Goal: Transaction & Acquisition: Purchase product/service

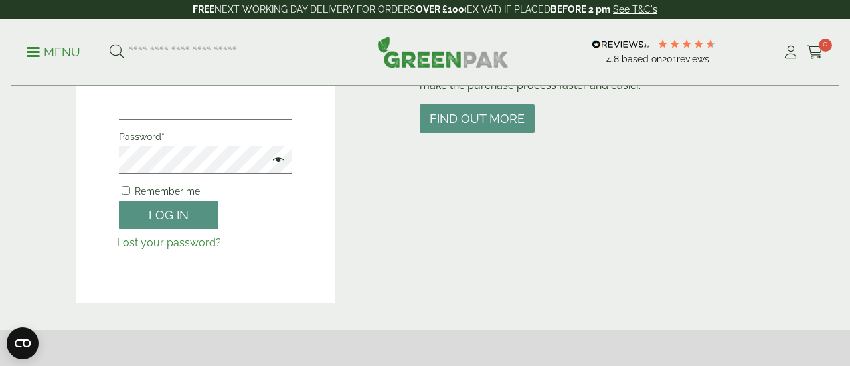
scroll to position [237, 0]
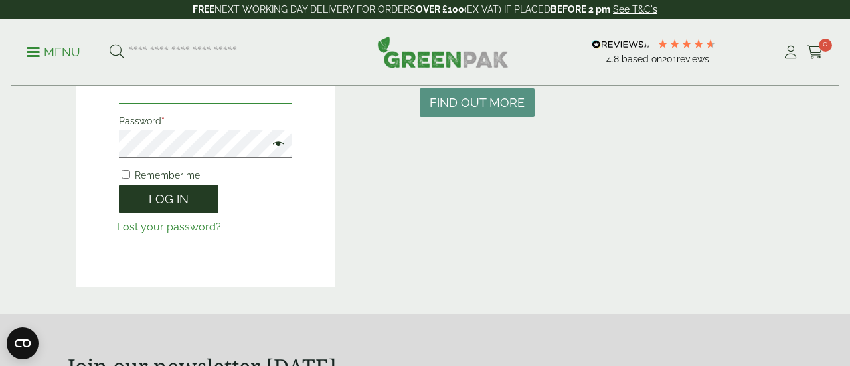
type input "**********"
click at [182, 207] on button "Log in" at bounding box center [169, 199] width 100 height 29
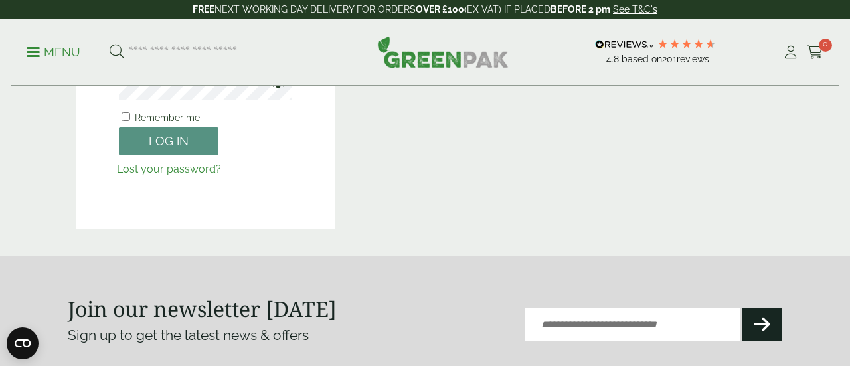
scroll to position [297, 0]
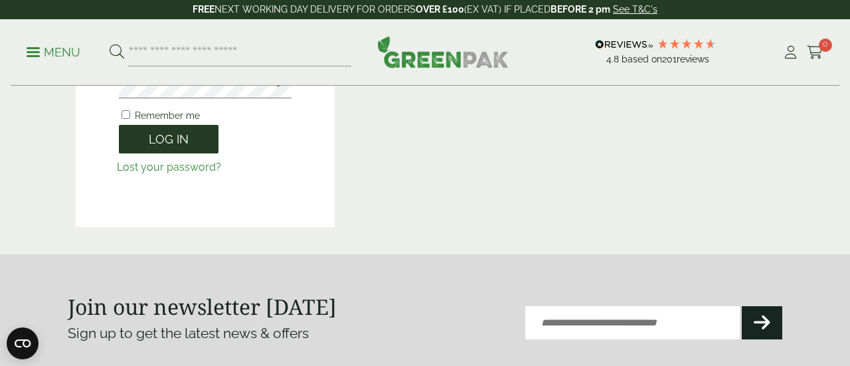
click at [167, 139] on button "Log in" at bounding box center [169, 139] width 100 height 29
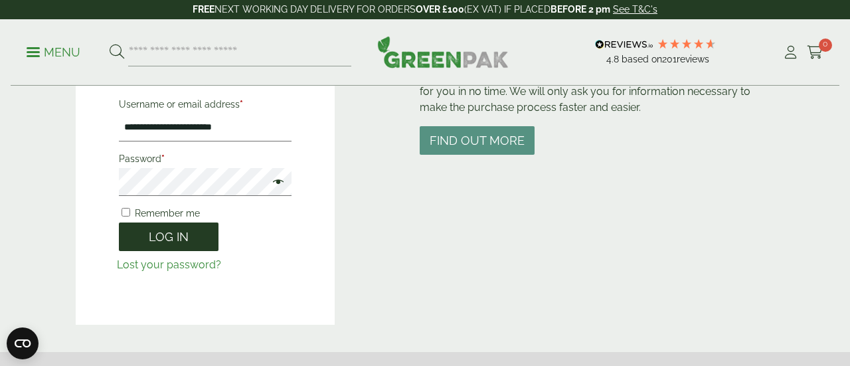
scroll to position [194, 0]
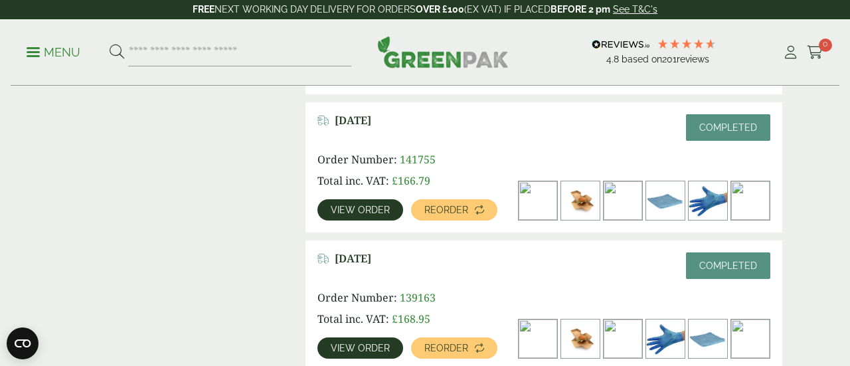
scroll to position [738, 0]
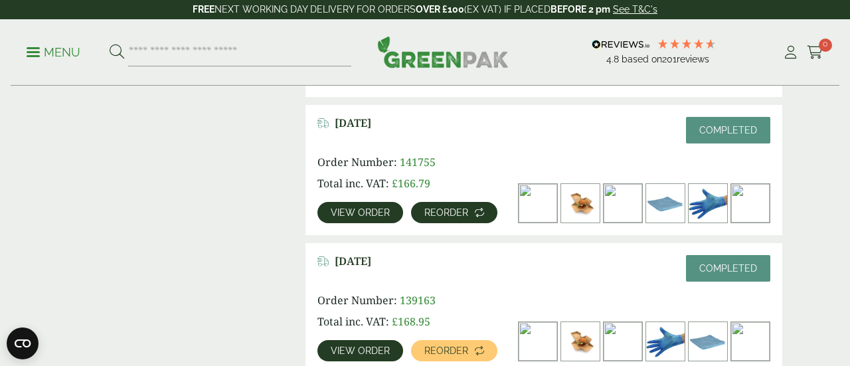
click at [459, 211] on span "Reorder" at bounding box center [446, 212] width 44 height 9
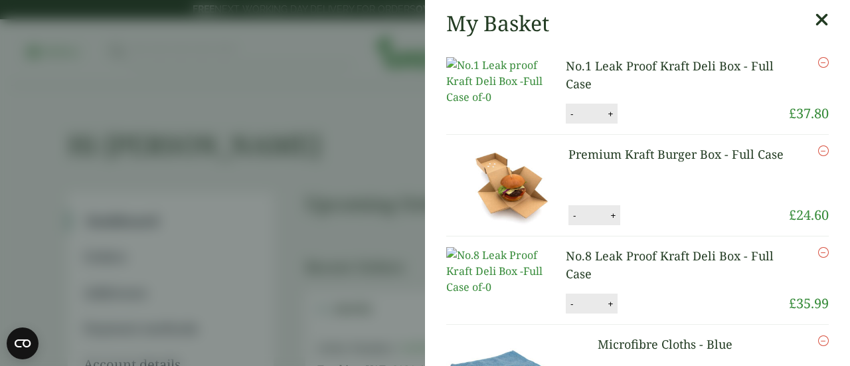
click at [820, 20] on icon at bounding box center [822, 20] width 14 height 19
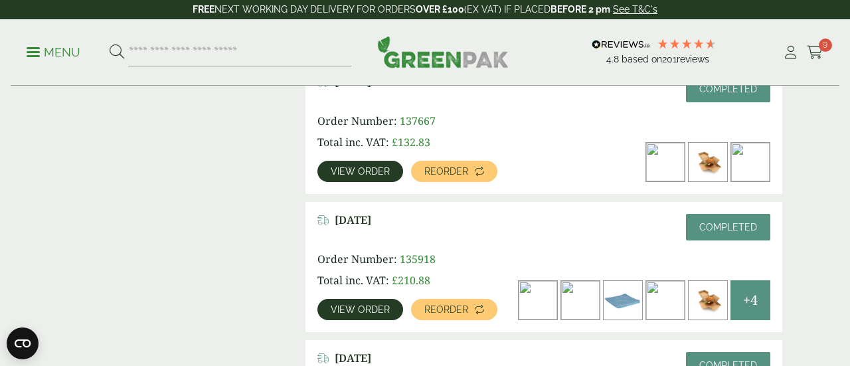
scroll to position [1054, 0]
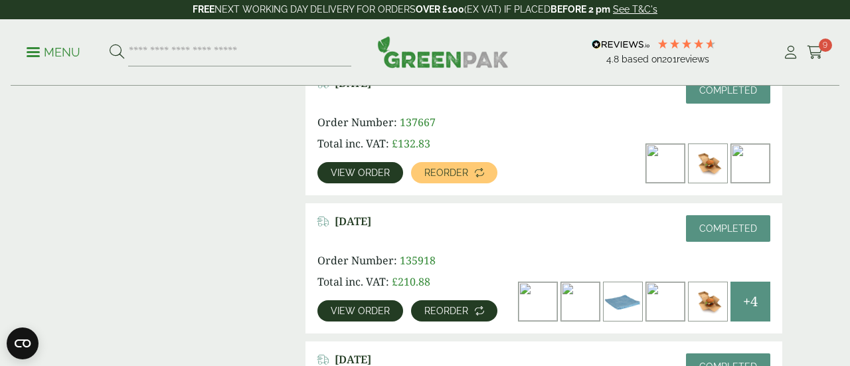
click at [458, 309] on span "Reorder" at bounding box center [446, 310] width 44 height 9
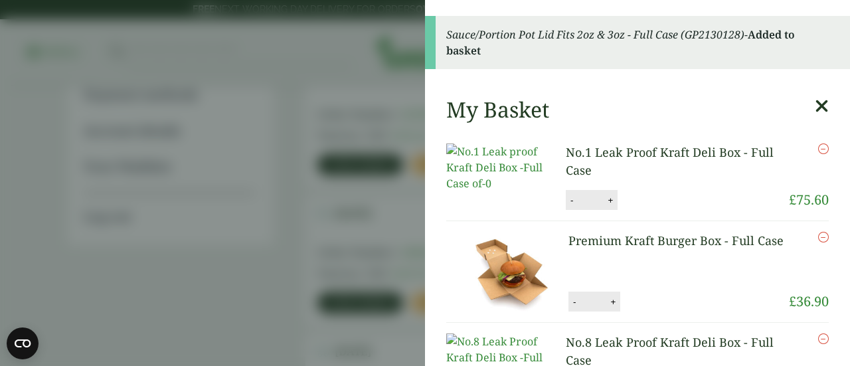
scroll to position [423, 0]
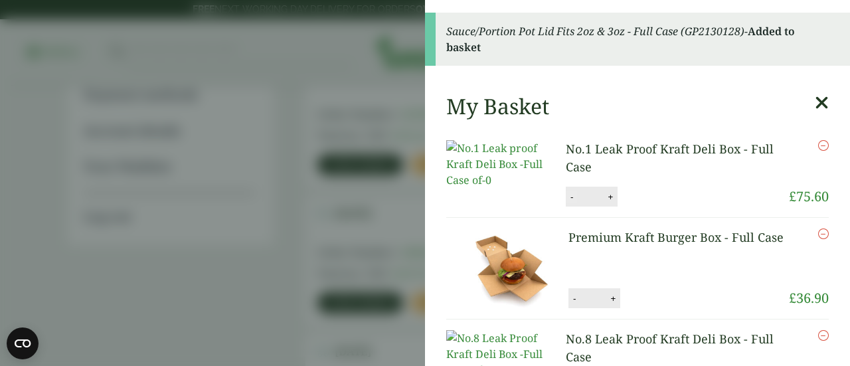
click at [572, 203] on button "-" at bounding box center [571, 196] width 11 height 11
type input "*"
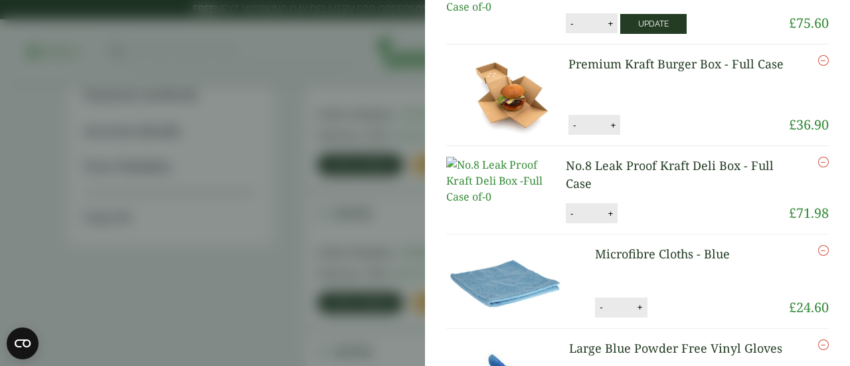
click at [670, 146] on li "Premium Kraft Burger Box - Full Case Premium Kraft Burger Box - Full Case quant…" at bounding box center [637, 95] width 382 height 102
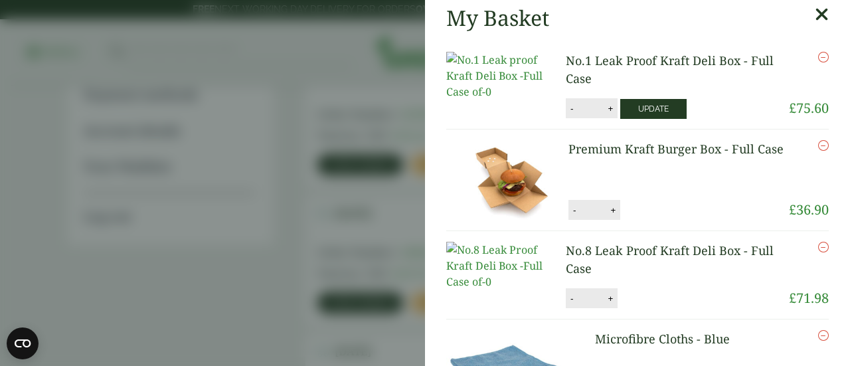
click at [652, 119] on button "Update" at bounding box center [653, 109] width 66 height 20
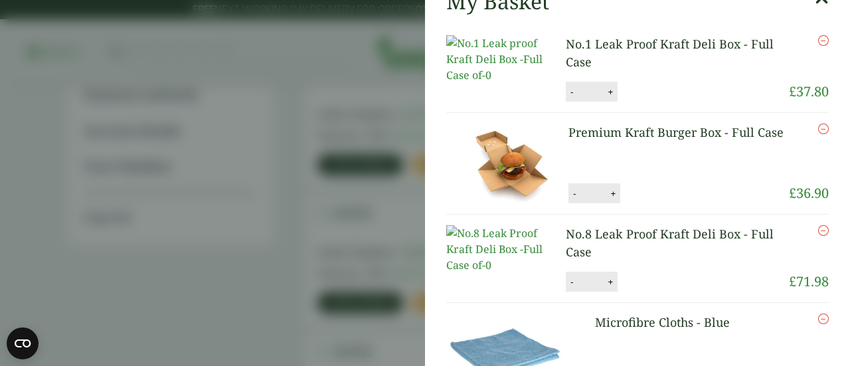
scroll to position [78, 0]
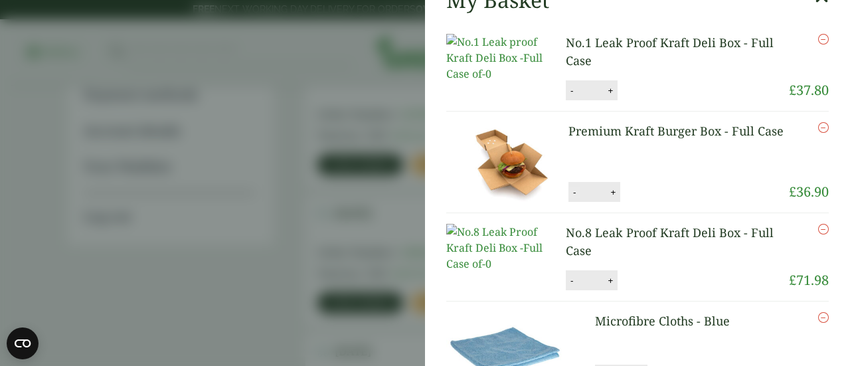
click at [574, 198] on button "-" at bounding box center [574, 192] width 11 height 11
type input "*"
click at [677, 203] on button "Update" at bounding box center [656, 193] width 66 height 20
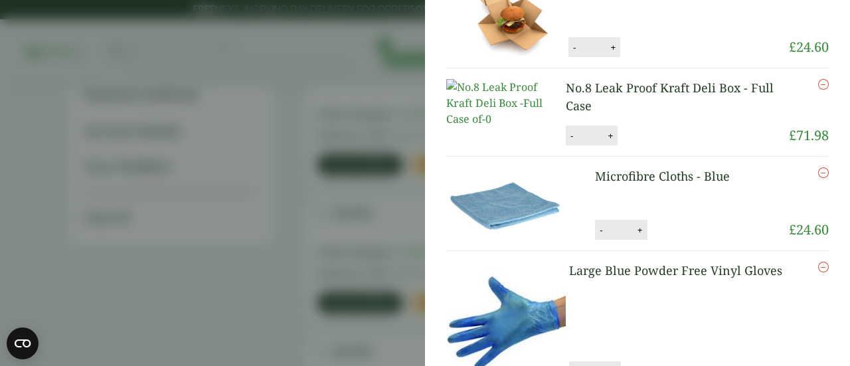
scroll to position [151, 0]
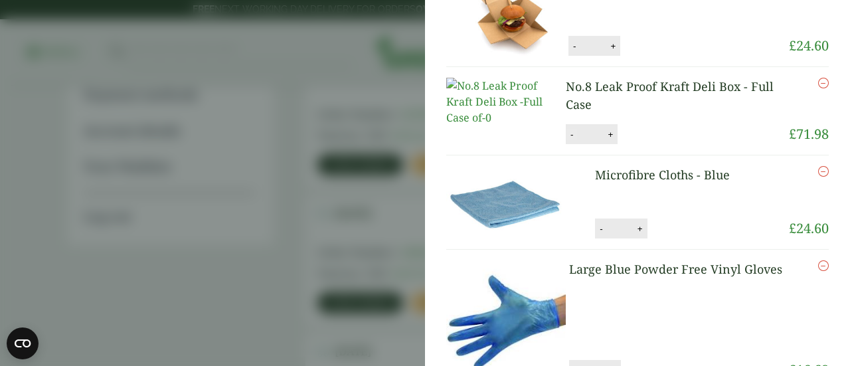
click at [569, 140] on button "-" at bounding box center [571, 134] width 11 height 11
type input "*"
click at [639, 145] on button "Update" at bounding box center [653, 135] width 66 height 20
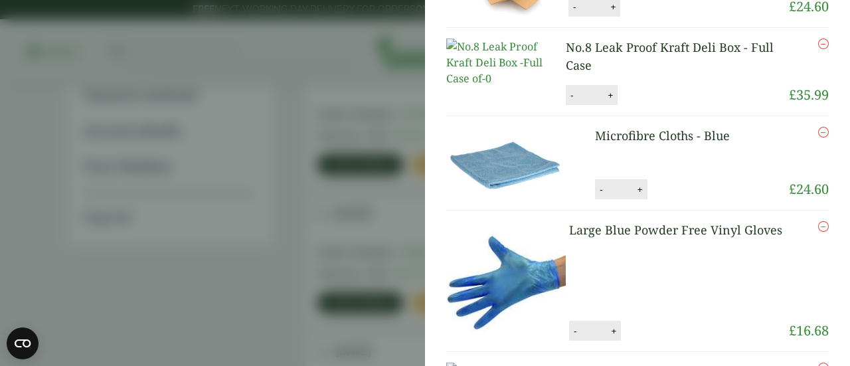
scroll to position [264, 0]
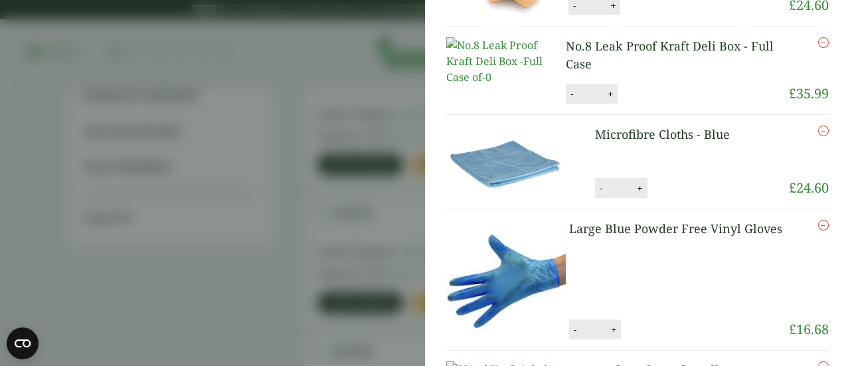
click at [600, 194] on button "-" at bounding box center [601, 188] width 11 height 11
click at [595, 194] on button "-" at bounding box center [595, 188] width 11 height 11
type input "*"
click at [693, 199] on button "Update" at bounding box center [676, 189] width 66 height 20
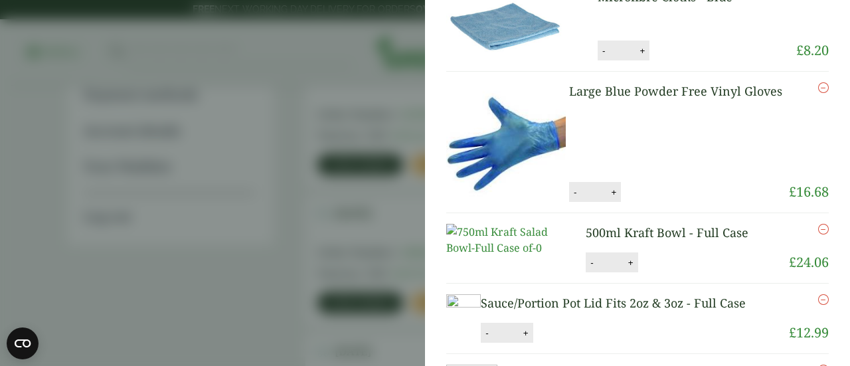
scroll to position [372, 0]
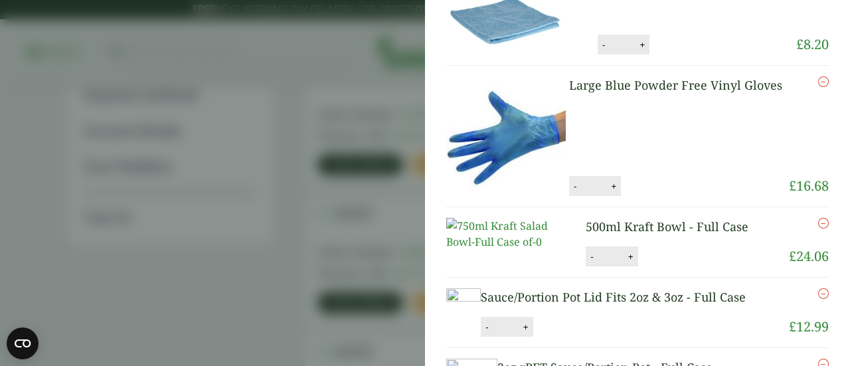
click at [576, 192] on button "-" at bounding box center [575, 186] width 11 height 11
type input "*"
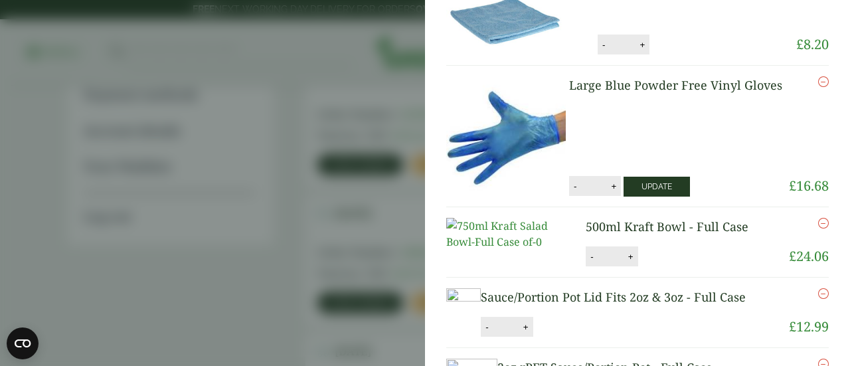
click at [638, 197] on button "Update" at bounding box center [656, 187] width 66 height 20
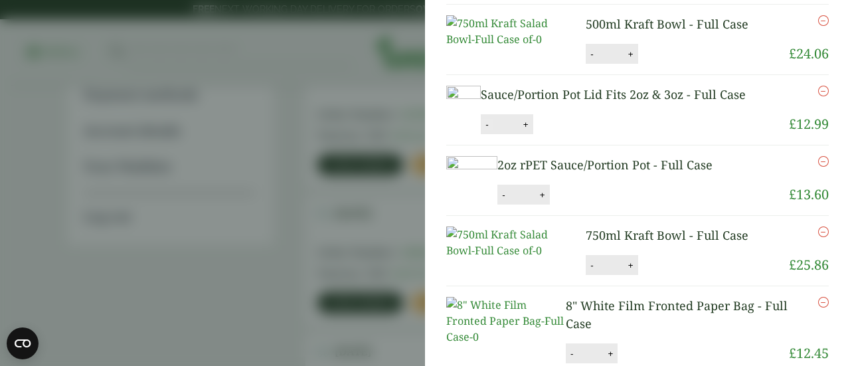
scroll to position [557, 0]
click at [492, 129] on button "-" at bounding box center [486, 123] width 11 height 11
click at [602, 133] on button "Update" at bounding box center [569, 124] width 66 height 20
type input "*"
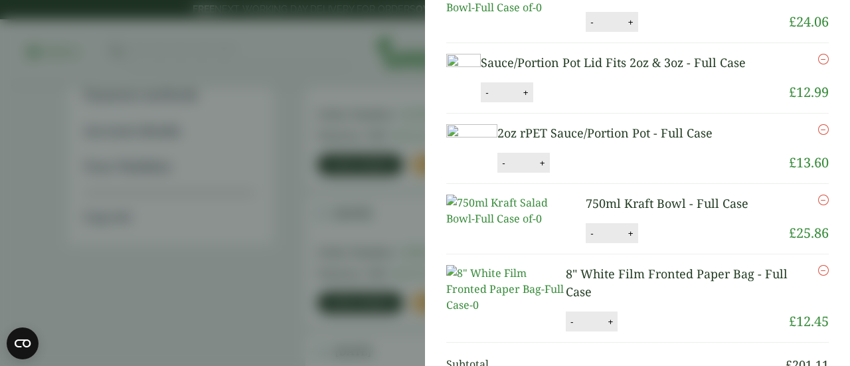
scroll to position [590, 0]
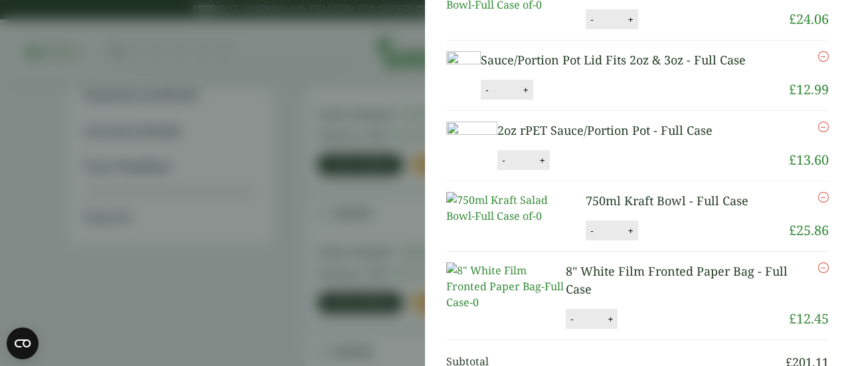
click at [824, 62] on icon "Remove this item" at bounding box center [823, 56] width 11 height 11
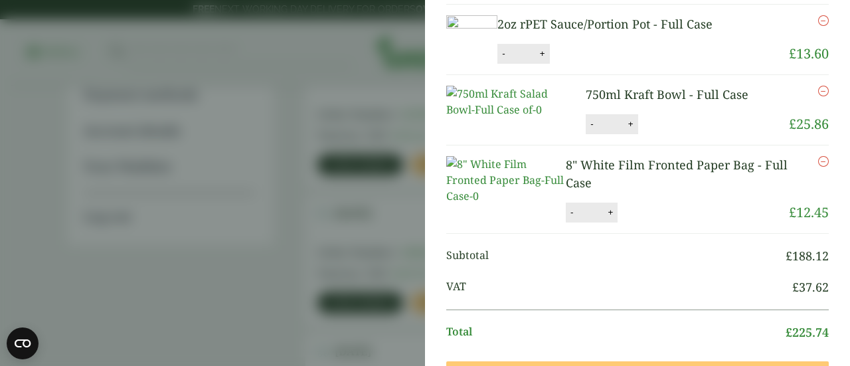
scroll to position [645, 0]
click at [824, 26] on icon "Remove this item" at bounding box center [823, 20] width 11 height 11
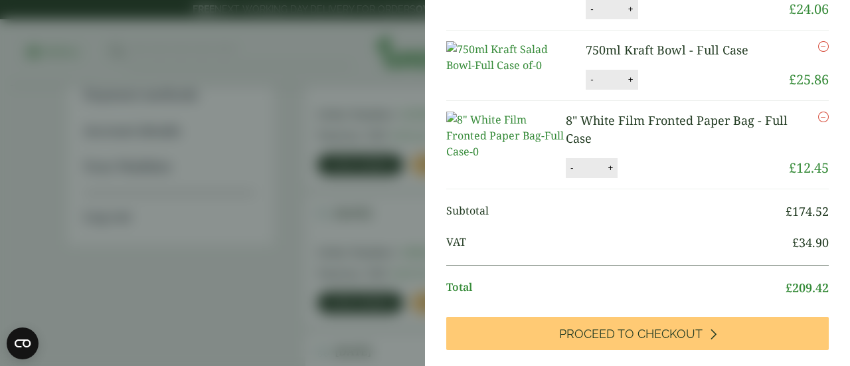
scroll to position [699, 0]
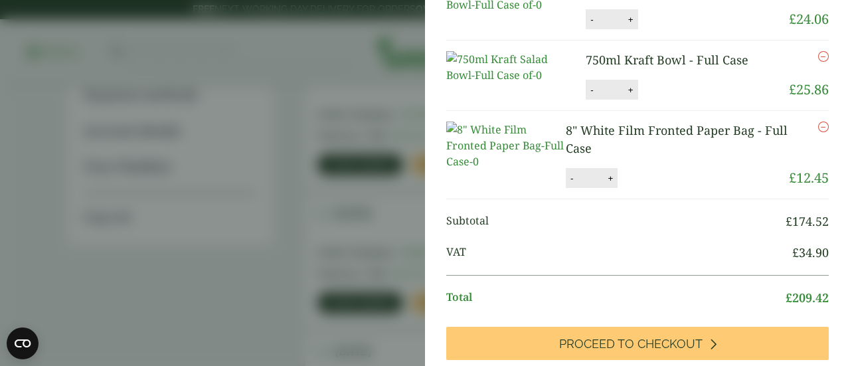
click at [821, 132] on icon "Remove this item" at bounding box center [823, 127] width 11 height 11
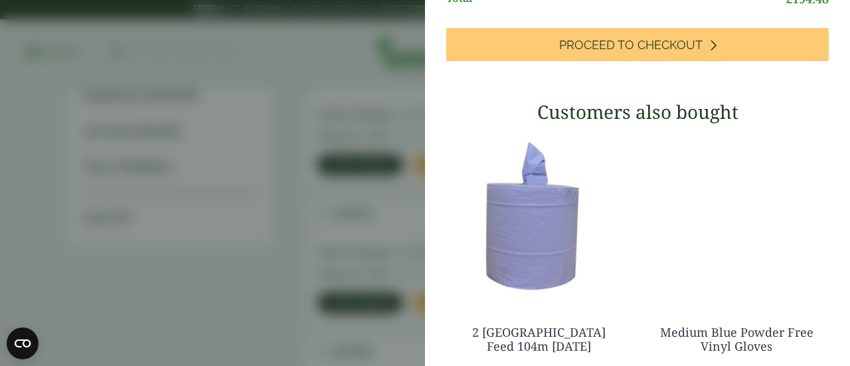
scroll to position [765, 0]
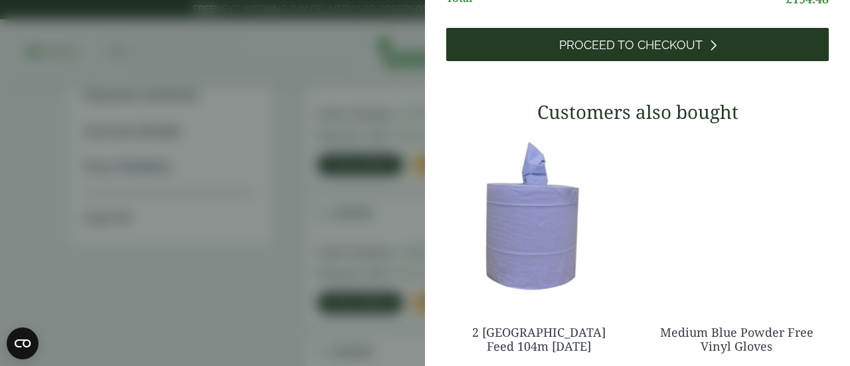
click at [643, 52] on span "Proceed to Checkout" at bounding box center [630, 45] width 143 height 15
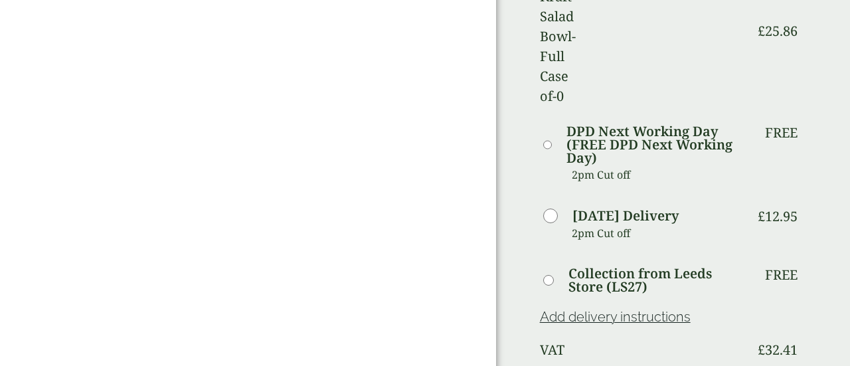
scroll to position [749, 0]
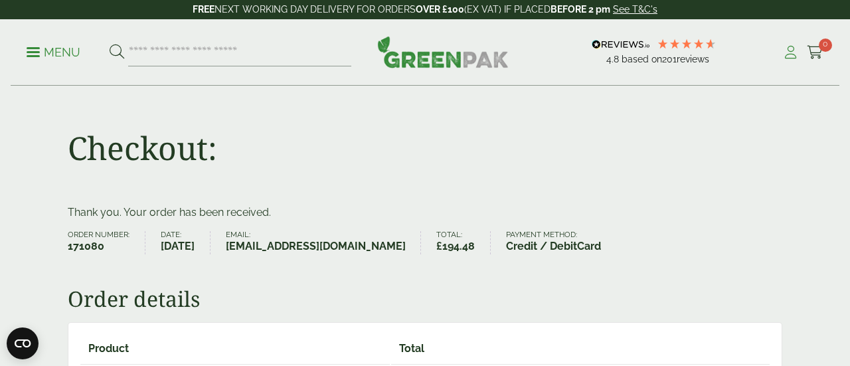
click at [791, 52] on icon at bounding box center [790, 52] width 17 height 13
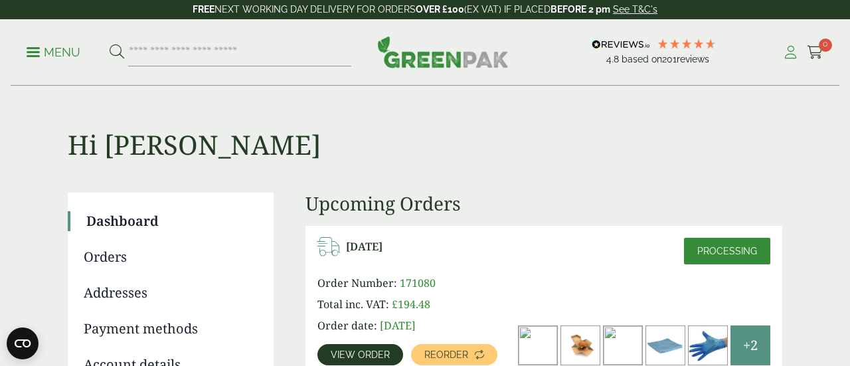
click at [793, 52] on icon at bounding box center [790, 52] width 17 height 13
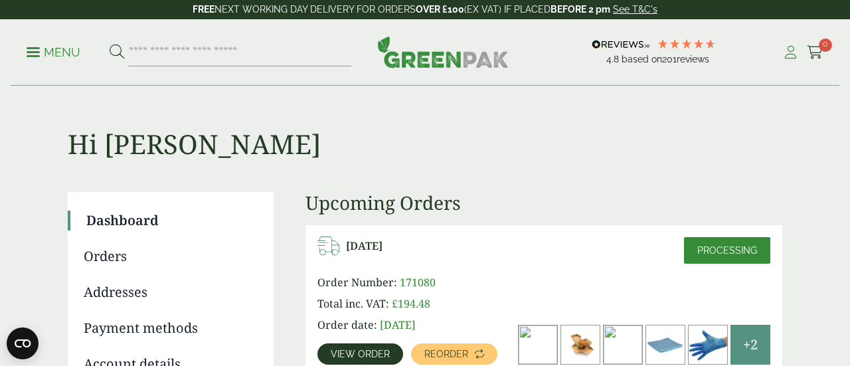
click at [789, 53] on icon at bounding box center [790, 52] width 17 height 13
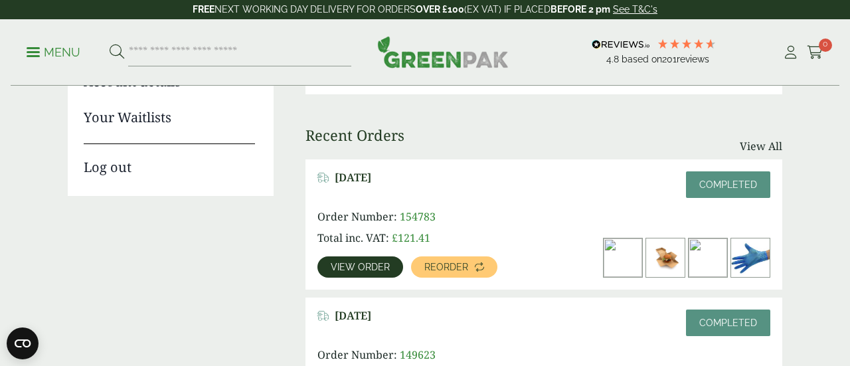
scroll to position [280, 0]
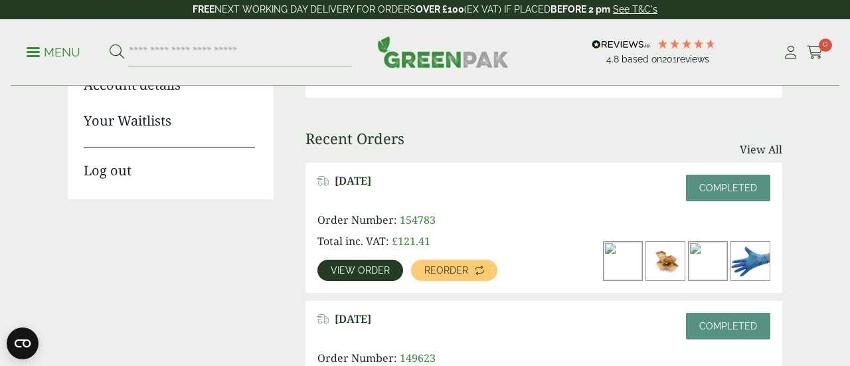
click at [116, 173] on link "Log out" at bounding box center [169, 164] width 171 height 34
